Goal: Transaction & Acquisition: Purchase product/service

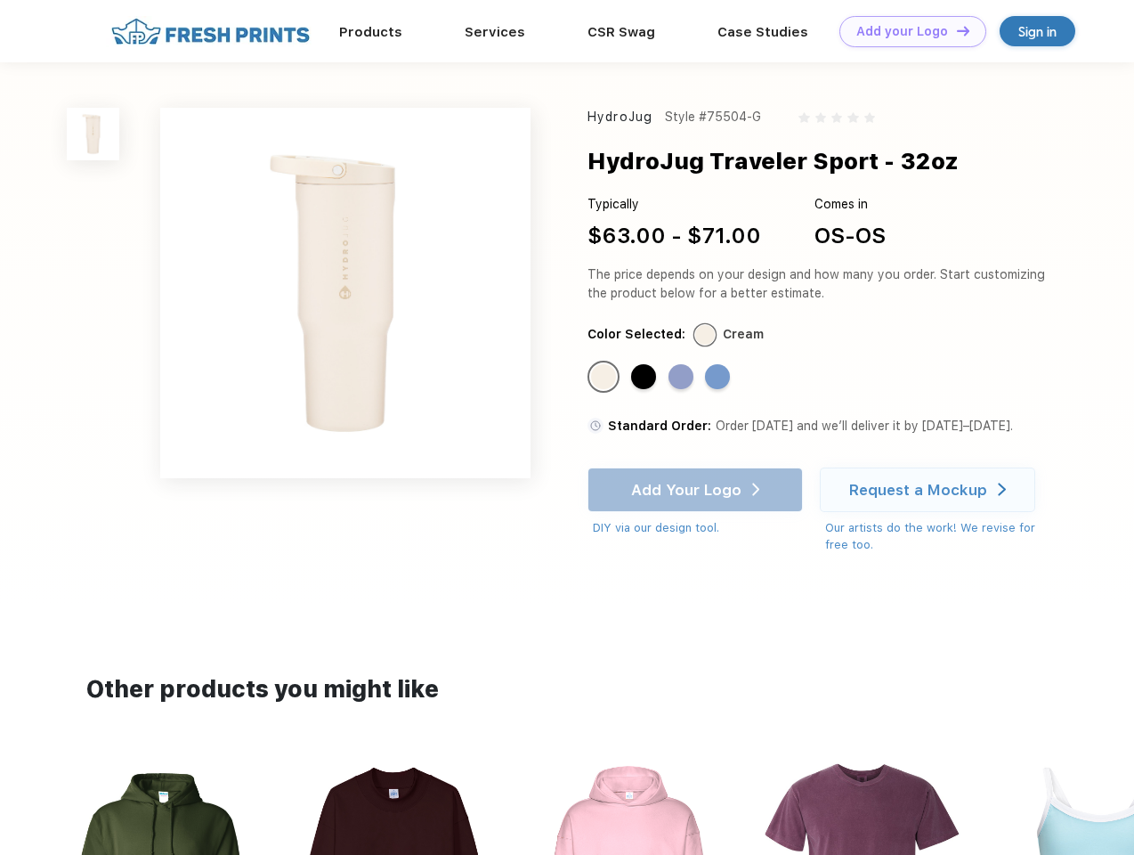
click at [906, 31] on link "Add your Logo Design Tool" at bounding box center [912, 31] width 147 height 31
click at [0, 0] on div "Design Tool" at bounding box center [0, 0] width 0 height 0
click at [955, 30] on link "Add your Logo Design Tool" at bounding box center [912, 31] width 147 height 31
click at [93, 134] on img at bounding box center [93, 134] width 53 height 53
click at [605, 377] on div "Standard Color" at bounding box center [603, 376] width 25 height 25
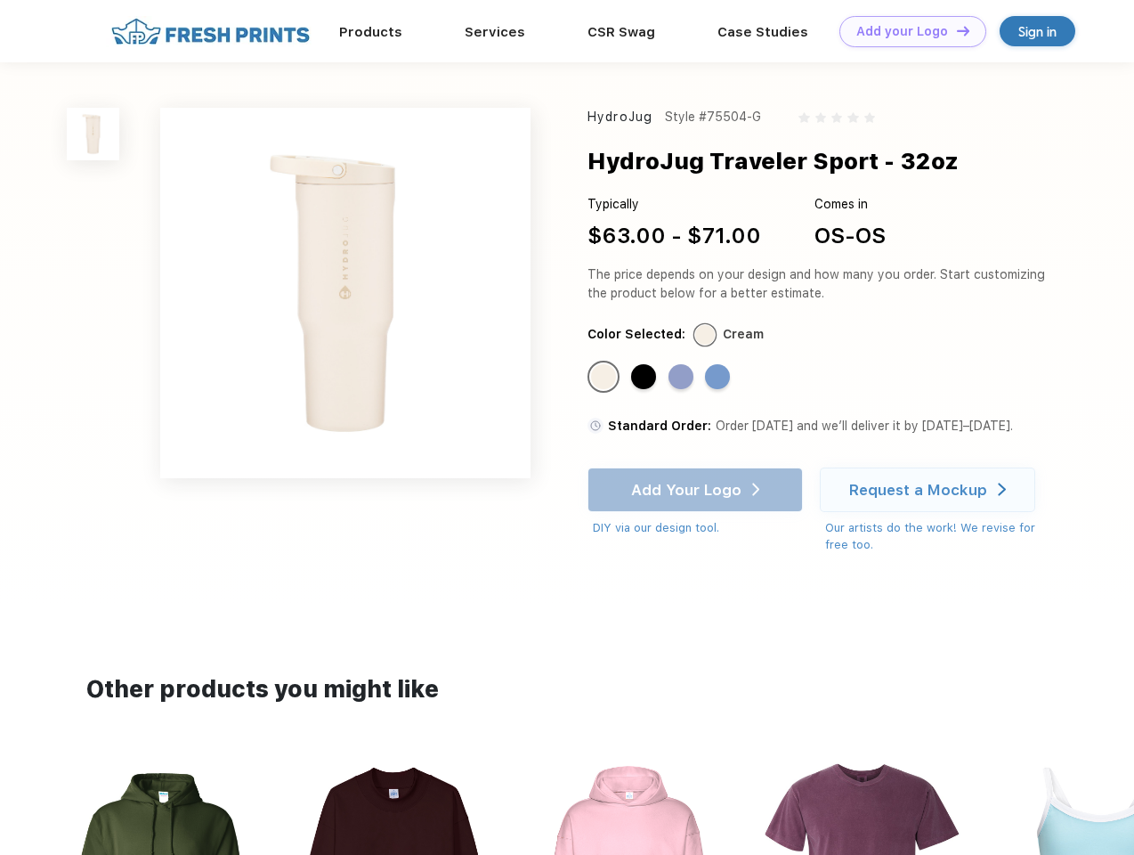
click at [645, 377] on div "Standard Color" at bounding box center [643, 376] width 25 height 25
click at [683, 377] on div "Standard Color" at bounding box center [681, 376] width 25 height 25
click at [719, 377] on div "Standard Color" at bounding box center [717, 376] width 25 height 25
click at [697, 490] on div "Add Your Logo DIY via our design tool. Ah shoot! This product isn't up in our d…" at bounding box center [695, 501] width 215 height 69
click at [930, 490] on div "Request a Mockup" at bounding box center [918, 490] width 138 height 18
